Goal: Answer question/provide support

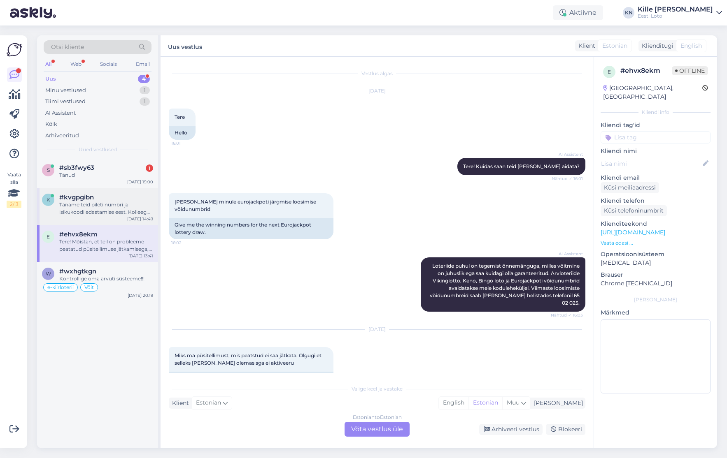
scroll to position [87, 0]
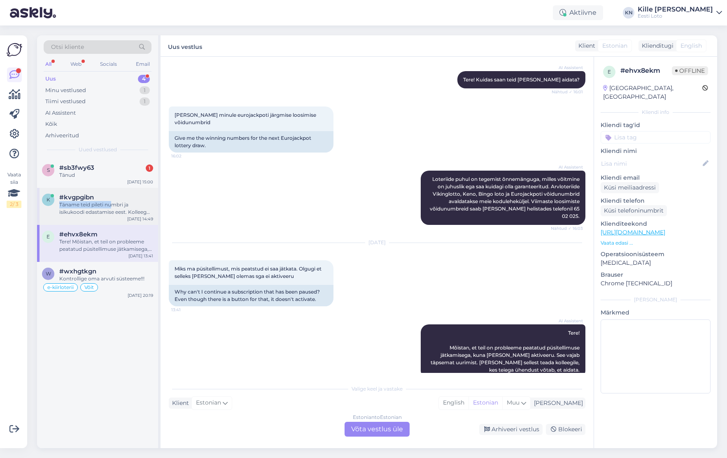
click at [114, 201] on div "#kvgpgibn Täname teid pileti numbri ja isikukoodi edastamise eest. Kolleeg võta…" at bounding box center [106, 205] width 94 height 22
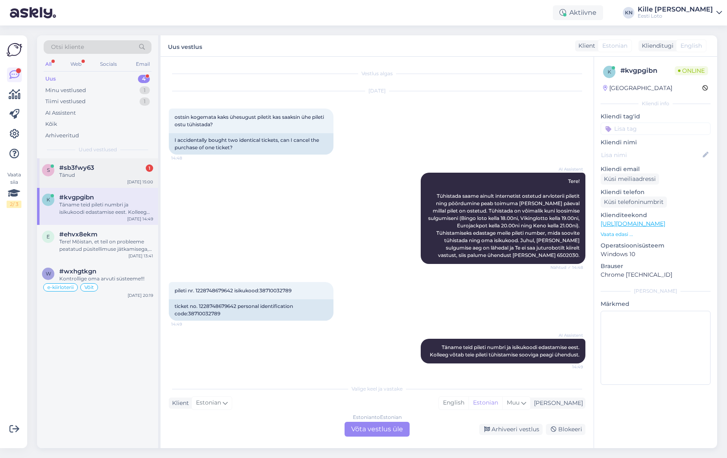
click at [95, 168] on div "#sb3fwy63 1" at bounding box center [106, 167] width 94 height 7
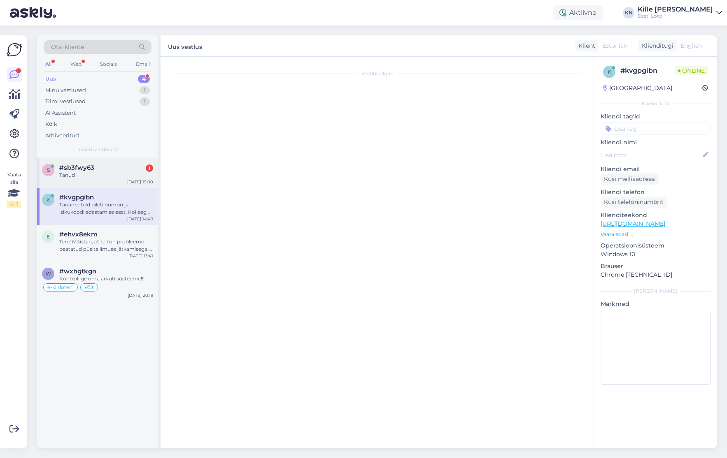
scroll to position [108, 0]
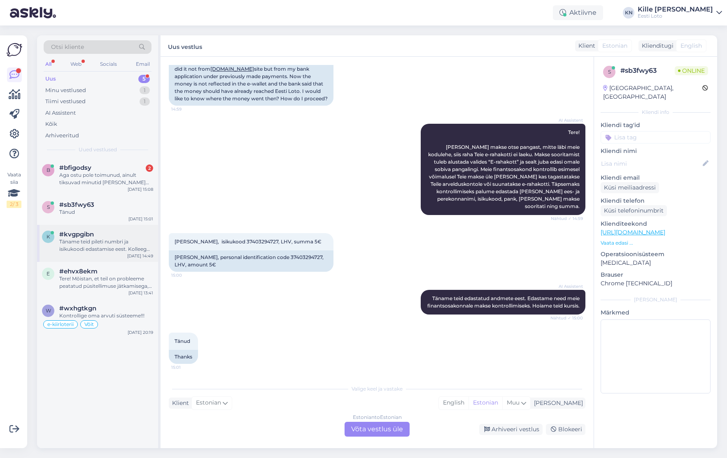
click at [101, 251] on div "Täname teid pileti numbri ja isikukoodi edastamise eest. Kolleeg võtab teie pil…" at bounding box center [106, 245] width 94 height 15
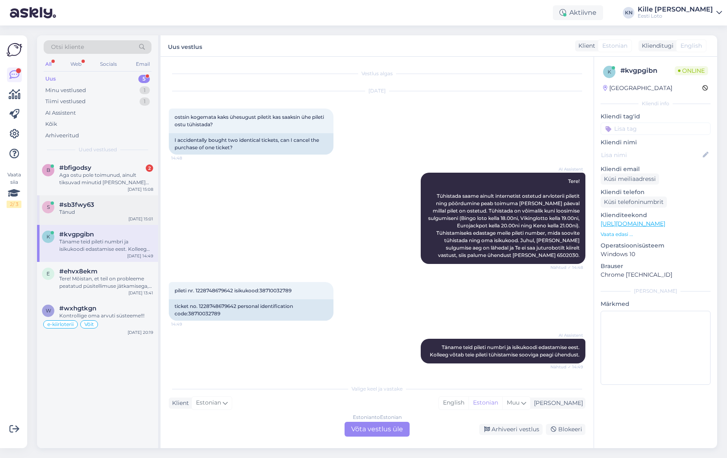
scroll to position [0, 0]
click at [95, 211] on div "Tänud" at bounding box center [106, 212] width 94 height 7
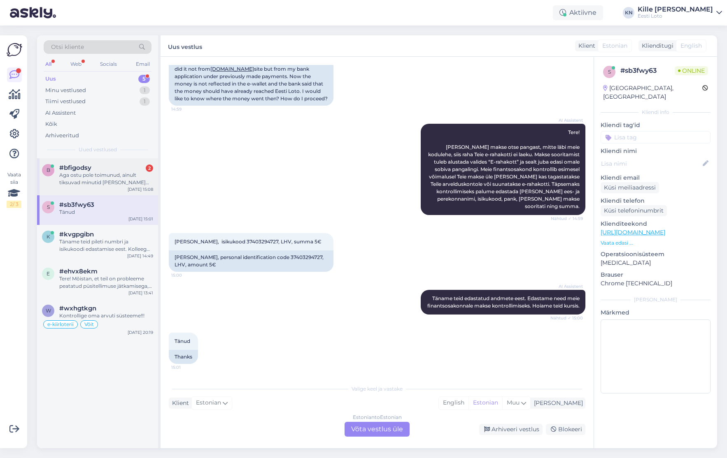
click at [95, 183] on div "Aga ostu pole toimunud, ainult tiksuvad minutid [PERSON_NAME] mitte esimest [PE…" at bounding box center [106, 179] width 94 height 15
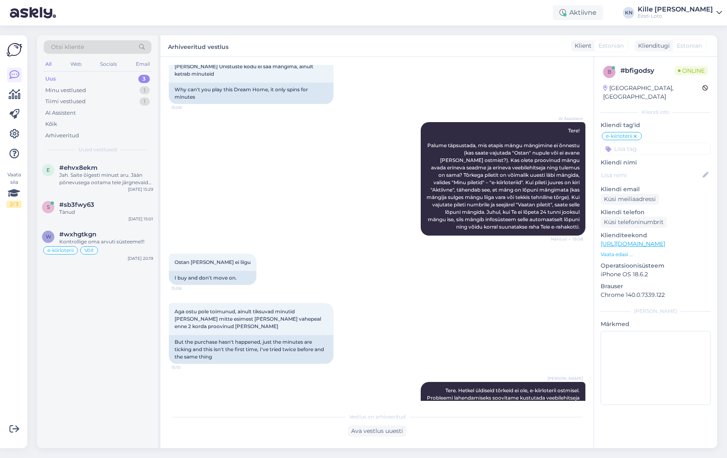
scroll to position [88, 0]
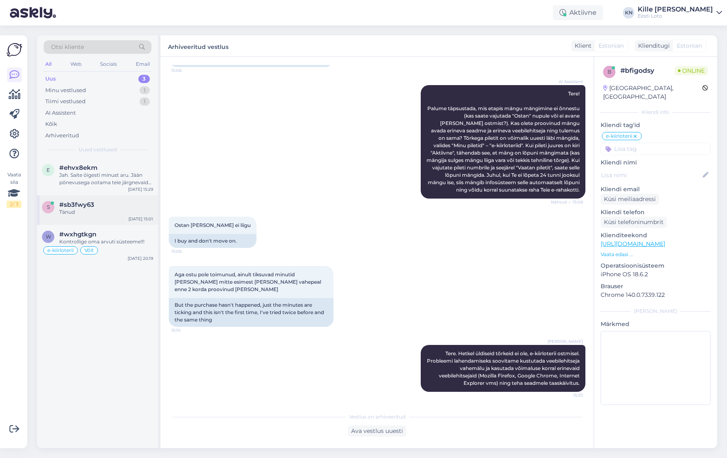
click at [82, 209] on div "Tänud" at bounding box center [106, 212] width 94 height 7
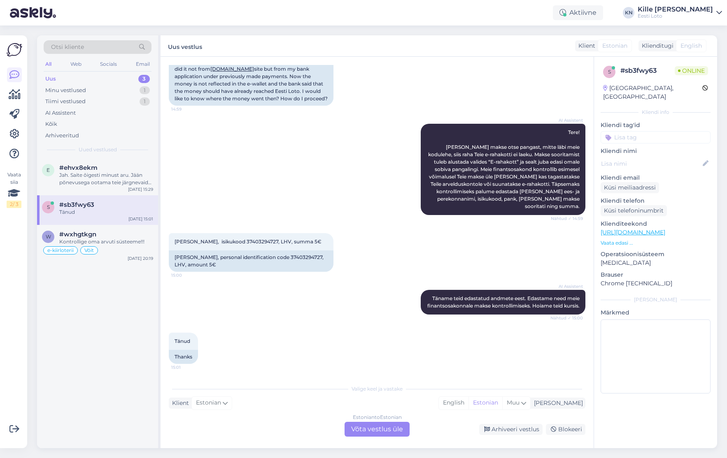
click at [384, 424] on div "Estonian to Estonian Võta vestlus üle" at bounding box center [376, 429] width 65 height 15
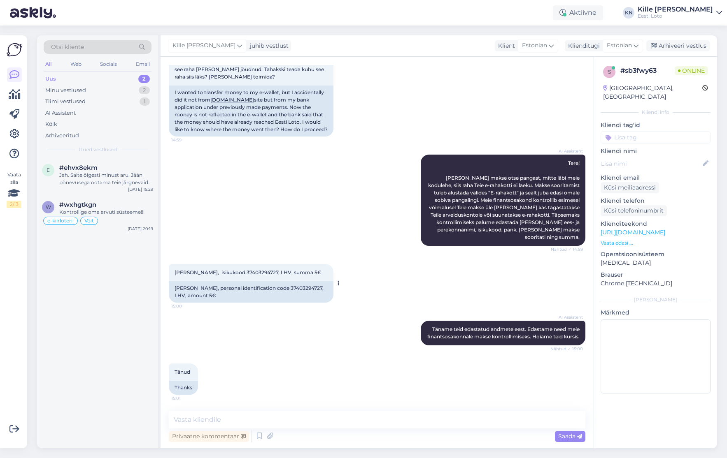
click at [198, 270] on span "[PERSON_NAME], isikukood 37403294727, LHV, summa 5€" at bounding box center [247, 273] width 147 height 6
click at [196, 270] on span "[PERSON_NAME], isikukood 37403294727, LHV, summa 5€" at bounding box center [247, 273] width 147 height 6
click at [197, 270] on span "[PERSON_NAME], isikukood 37403294727, LHV, summa 5€" at bounding box center [247, 273] width 147 height 6
copy span "[PERSON_NAME]"
click at [254, 270] on span "[PERSON_NAME], isikukood 37403294727, LHV, summa 5€" at bounding box center [247, 273] width 147 height 6
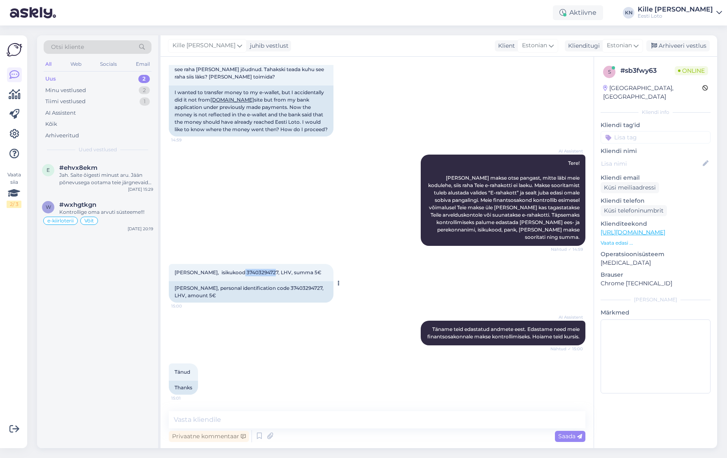
click at [254, 270] on span "[PERSON_NAME], isikukood 37403294727, LHV, summa 5€" at bounding box center [247, 273] width 147 height 6
copy span "37403294727"
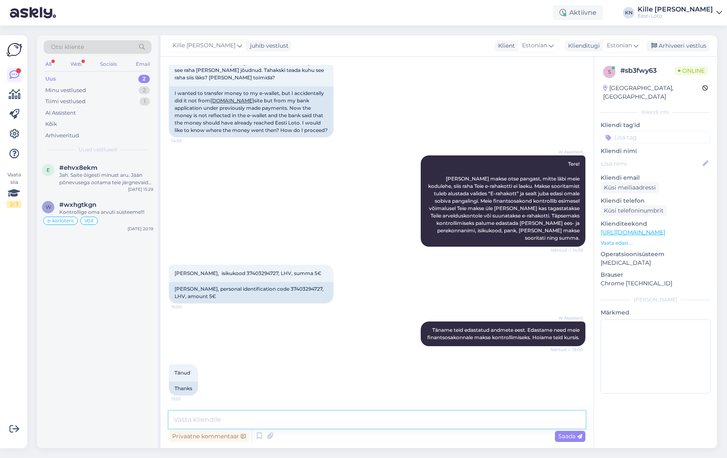
click at [334, 426] on textarea at bounding box center [377, 420] width 416 height 17
paste textarea "Sissemakse peab toimuma läbi Eesti Loto kodulehe, otse pangast tehtud makse e-r…"
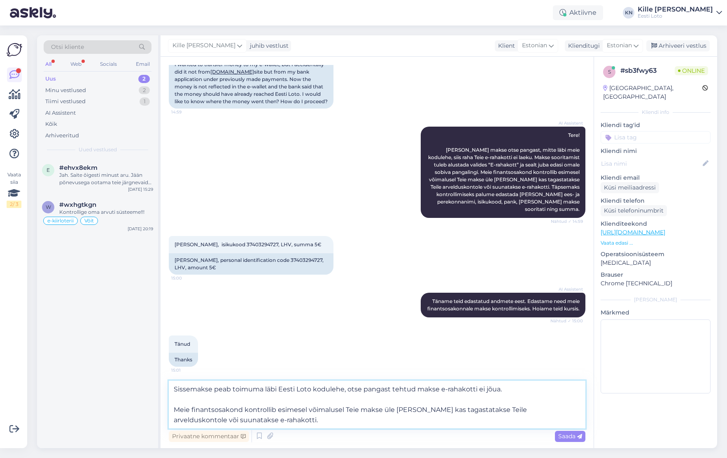
scroll to position [108, 0]
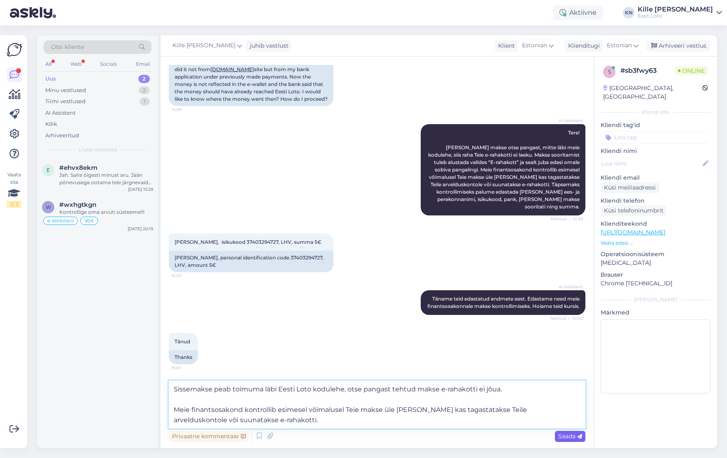
type textarea "Sissemakse peab toimuma läbi Eesti Loto kodulehe, otse pangast tehtud makse e-r…"
click at [572, 432] on div "Saada" at bounding box center [570, 436] width 30 height 11
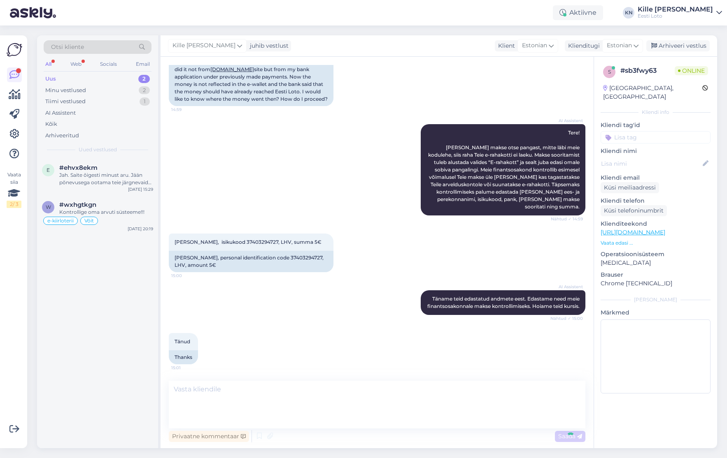
scroll to position [150, 0]
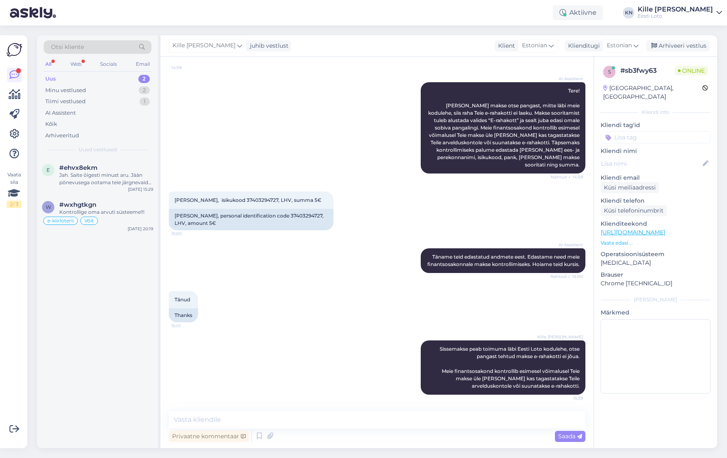
click at [640, 131] on input at bounding box center [655, 137] width 110 height 12
type input "e-r"
click at [643, 156] on div "E-rahakott" at bounding box center [646, 160] width 35 height 8
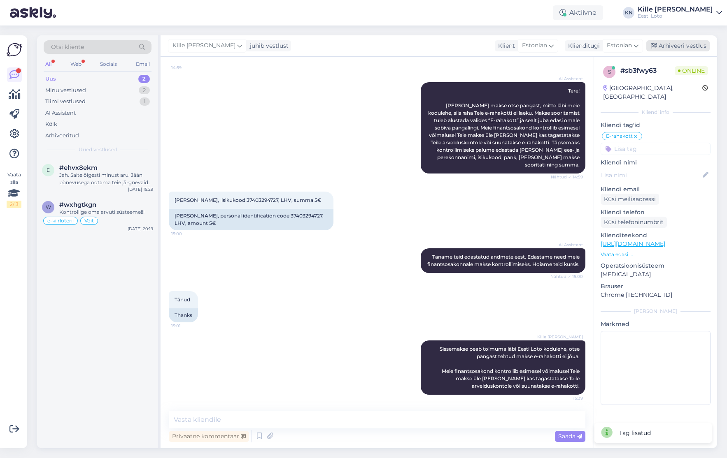
click at [668, 41] on div "Arhiveeri vestlus" at bounding box center [677, 45] width 63 height 11
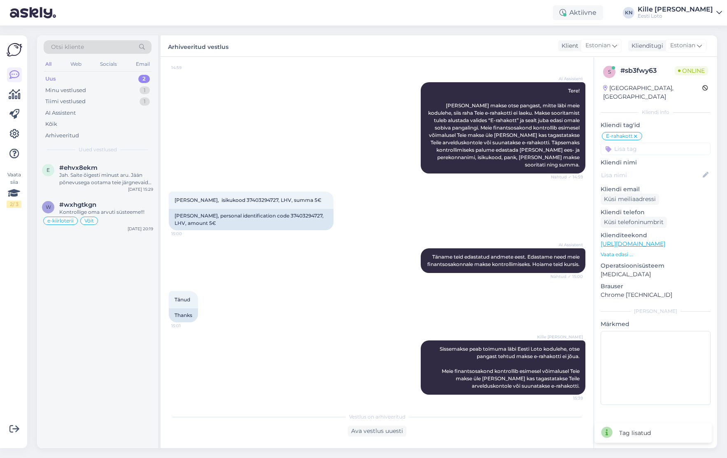
scroll to position [147, 0]
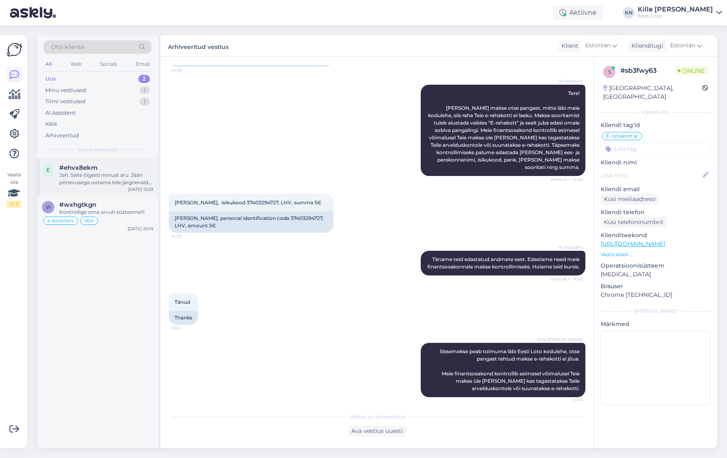
click at [84, 176] on div "Jah. Saite õigesti minust aru. Jään põnevusega ootama teie järgnevaid toimingui…" at bounding box center [106, 179] width 94 height 15
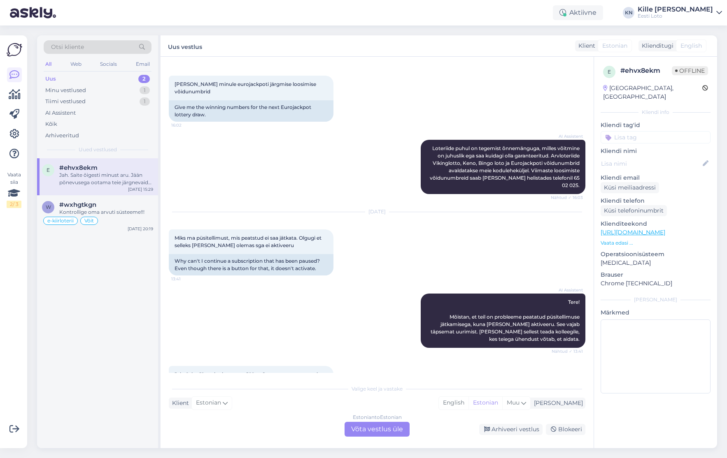
scroll to position [151, 0]
